Goal: Task Accomplishment & Management: Manage account settings

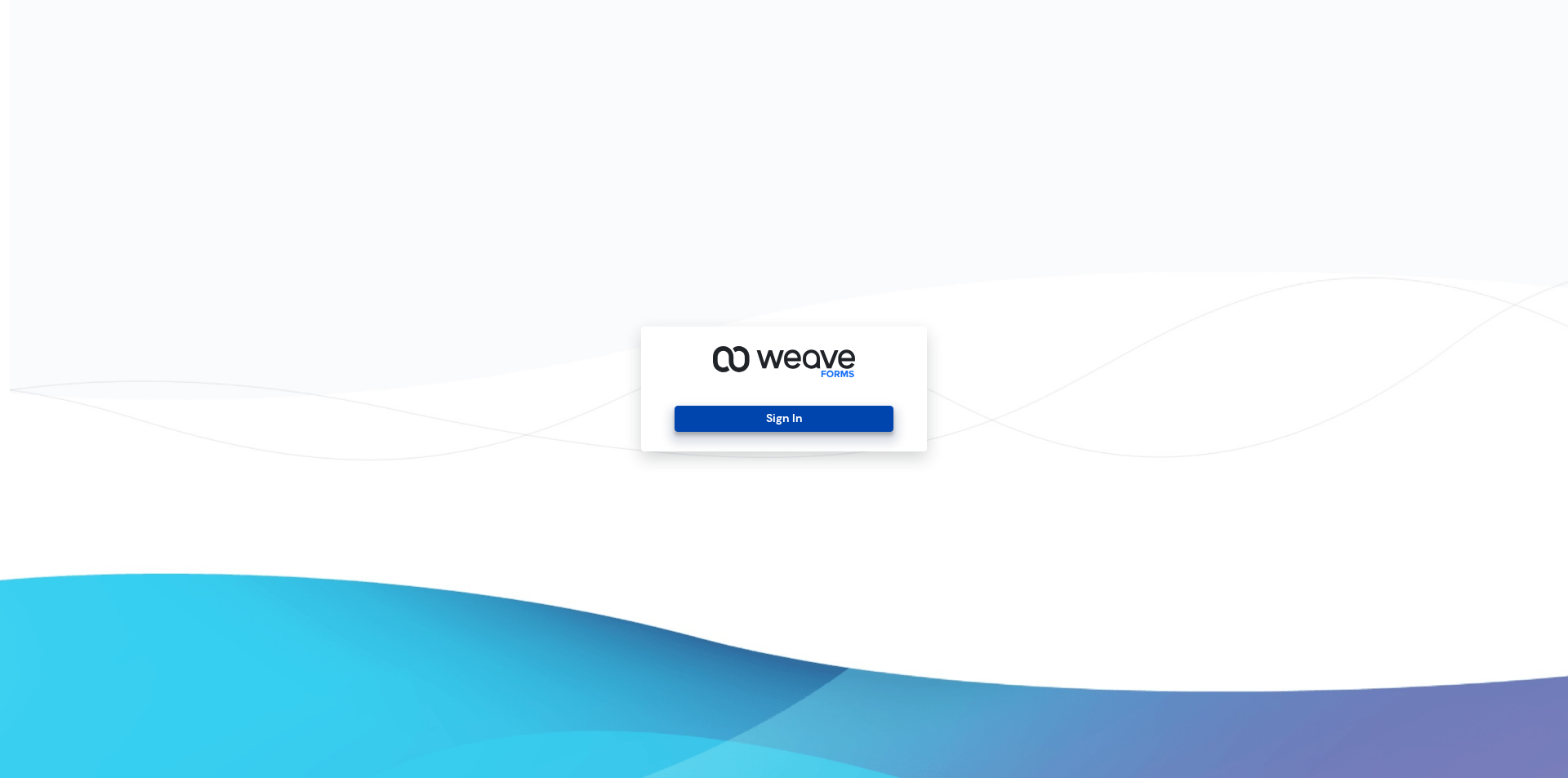
click at [697, 422] on button "Sign In" at bounding box center [784, 418] width 218 height 26
